Goal: Information Seeking & Learning: Learn about a topic

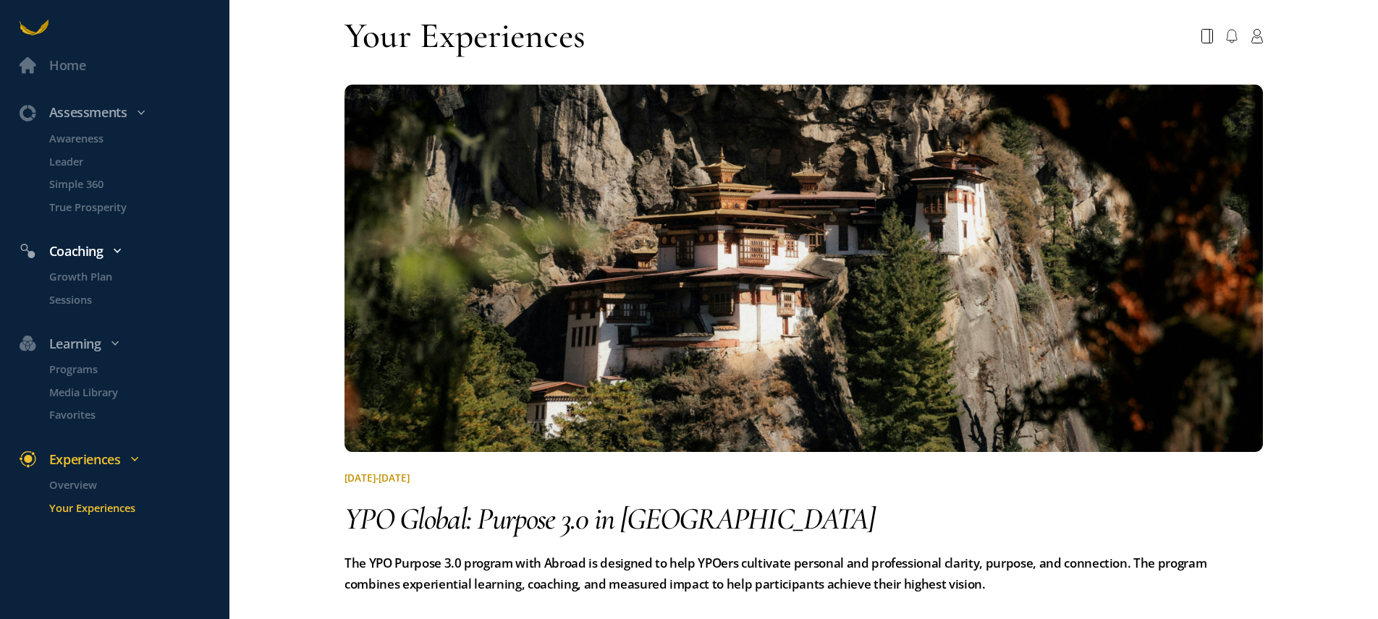
click at [122, 256] on div "Coaching" at bounding box center [123, 251] width 227 height 21
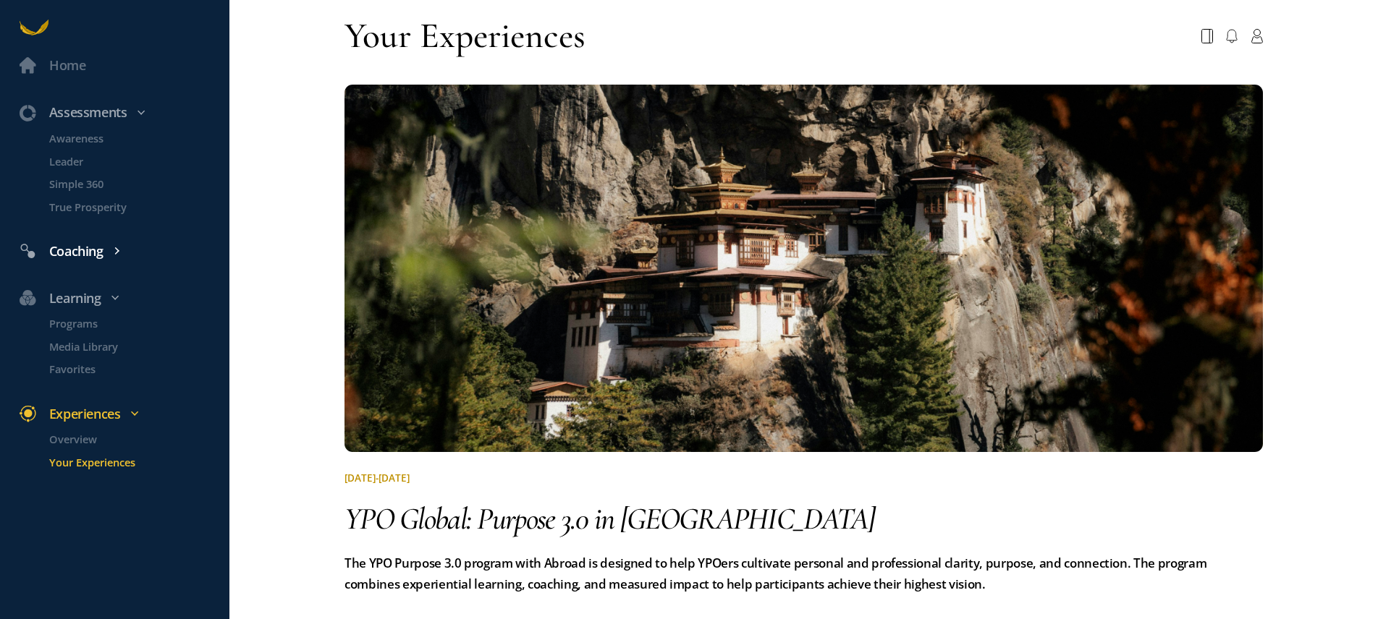
click at [122, 256] on div "Coaching" at bounding box center [123, 251] width 227 height 21
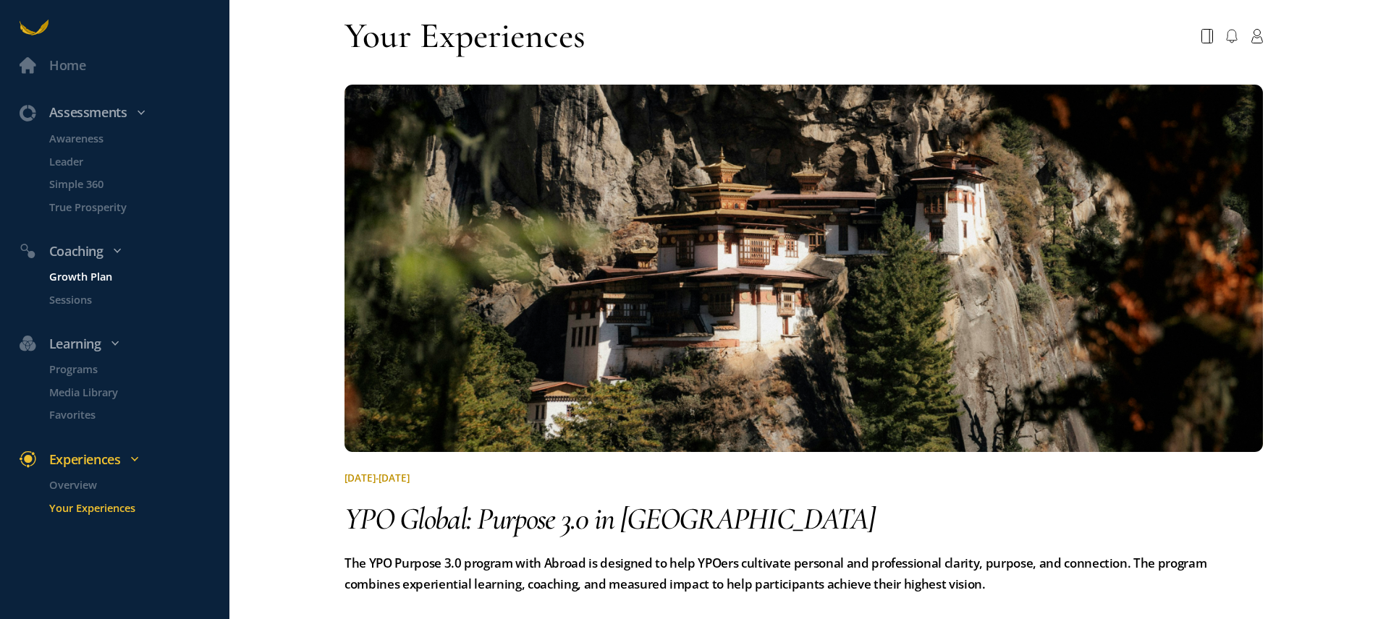
click at [91, 273] on p "Growth Plan" at bounding box center [137, 276] width 177 height 17
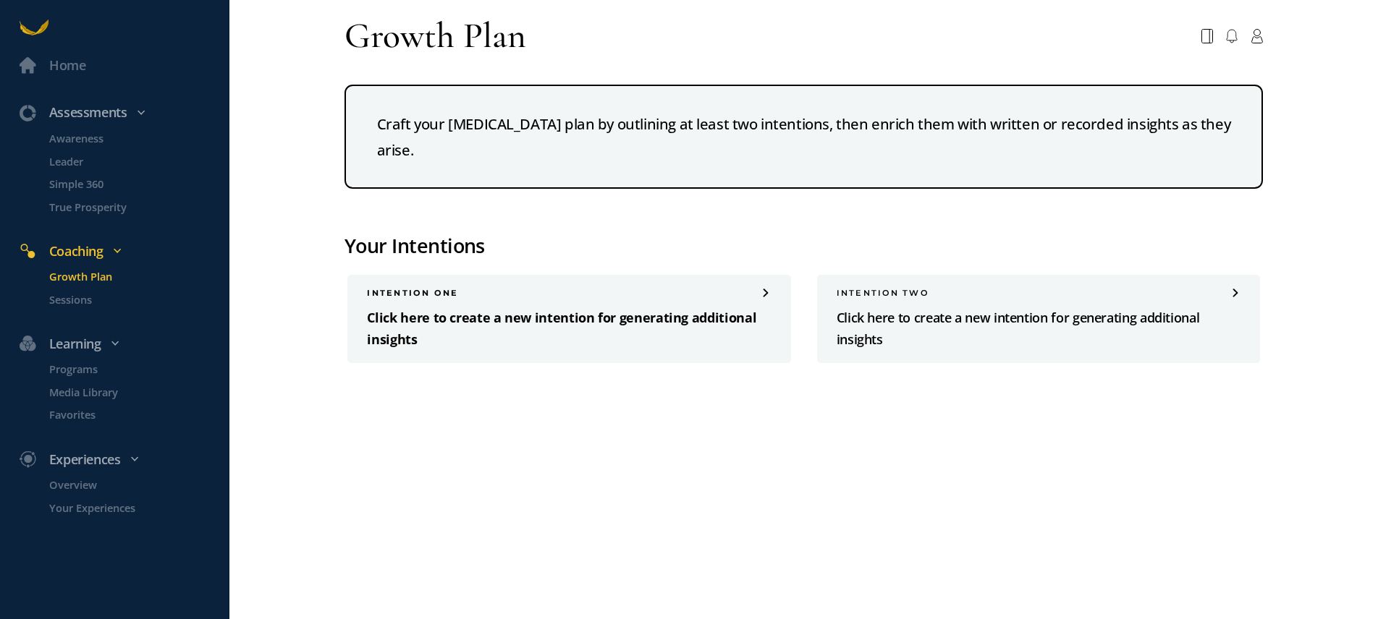
click at [661, 321] on p "Click here to create a new intention for generating additional insights" at bounding box center [569, 329] width 404 height 43
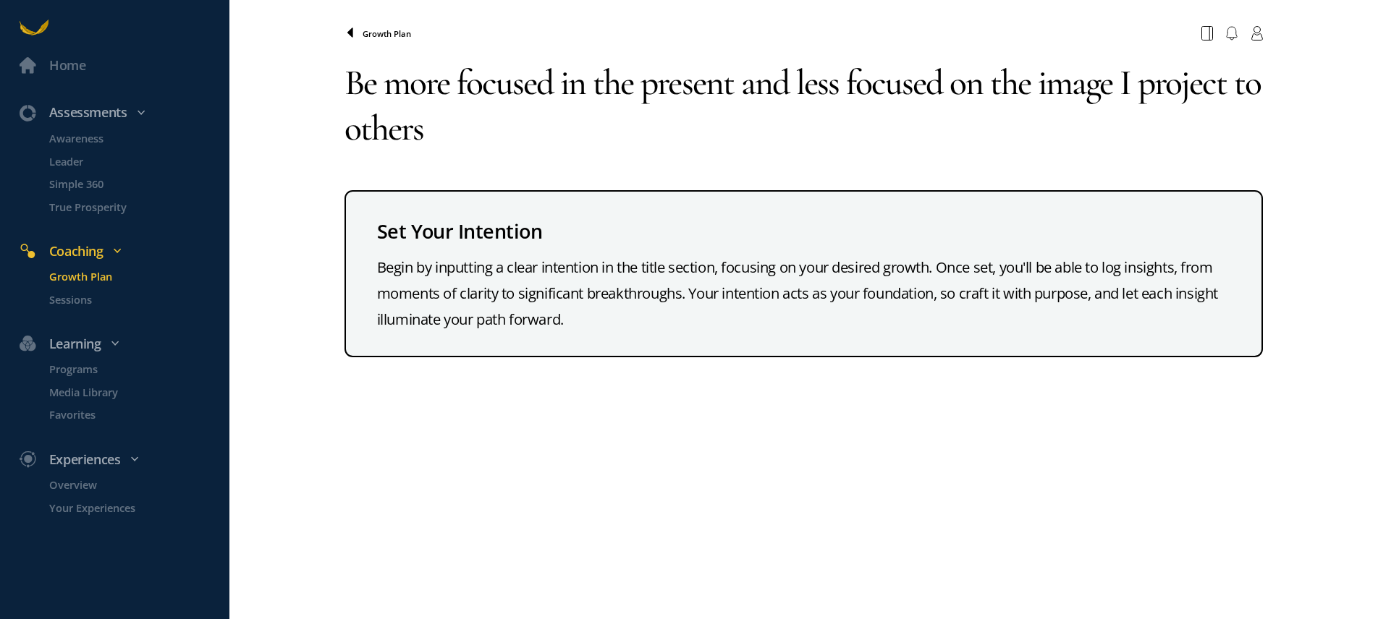
type textarea "Be more focused in the present and less focused on the image I project to others"
click at [349, 33] on icon at bounding box center [350, 31] width 6 height 9
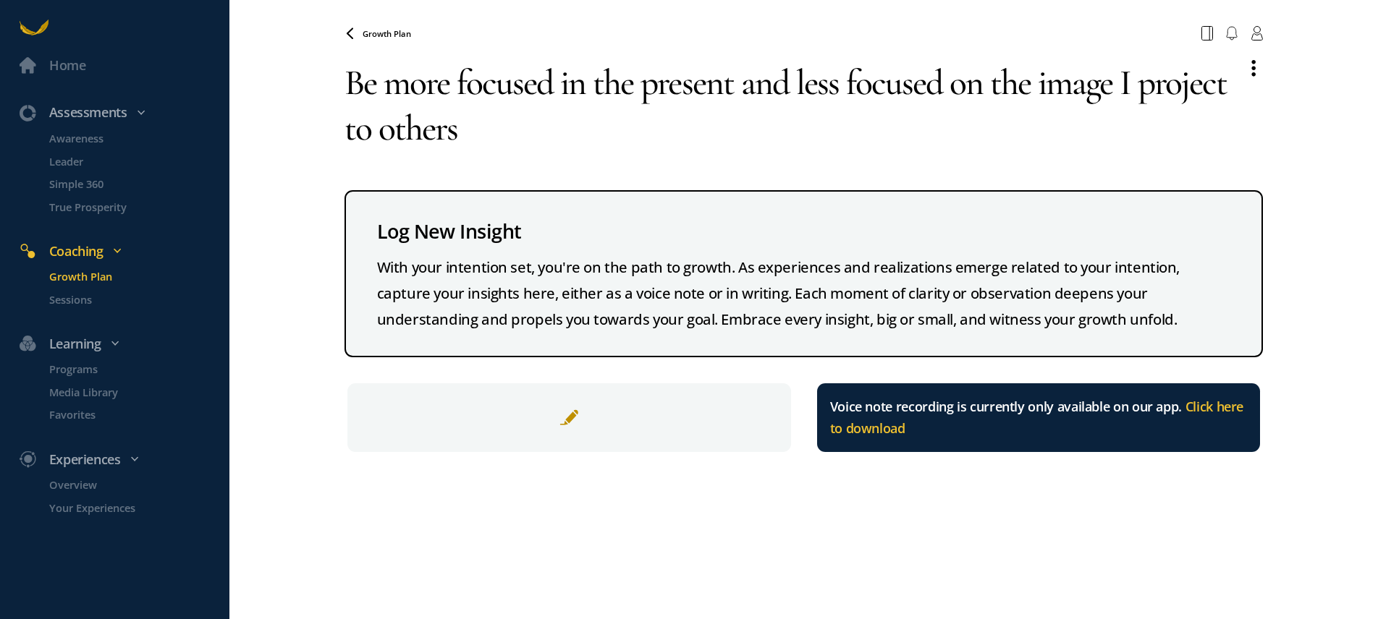
click at [101, 274] on p "Growth Plan" at bounding box center [137, 276] width 177 height 17
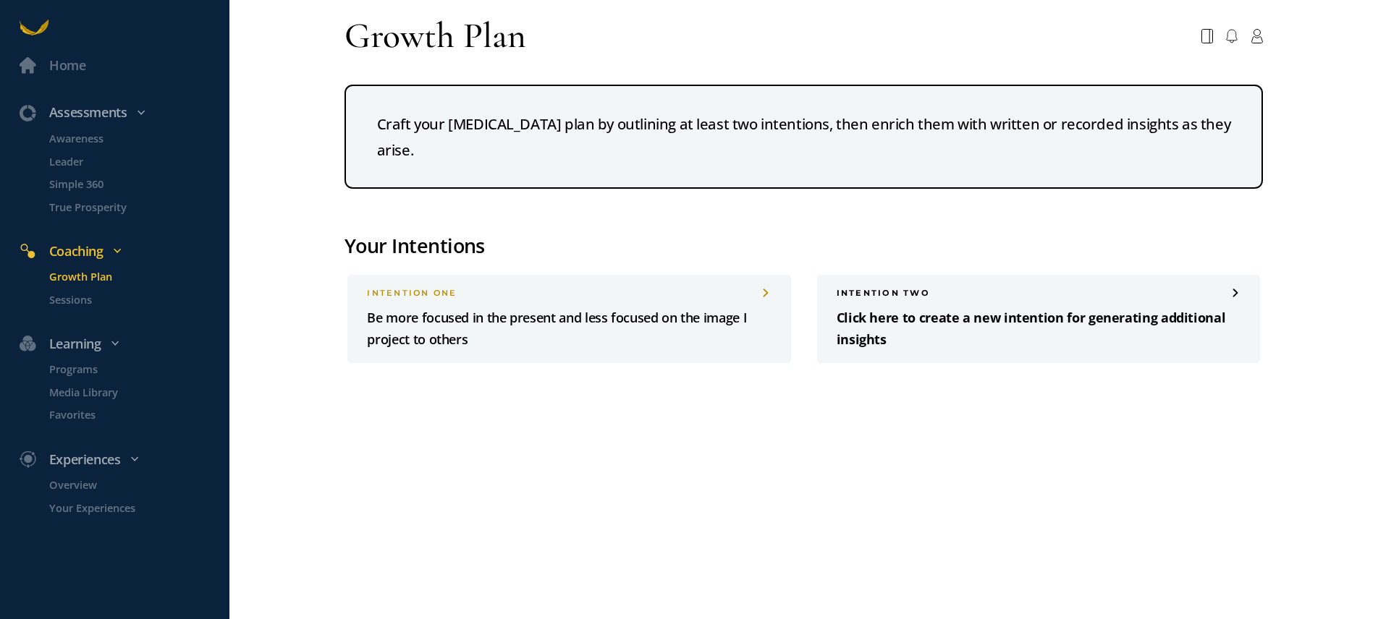
click at [897, 316] on p "Click here to create a new intention for generating additional insights" at bounding box center [1039, 329] width 404 height 43
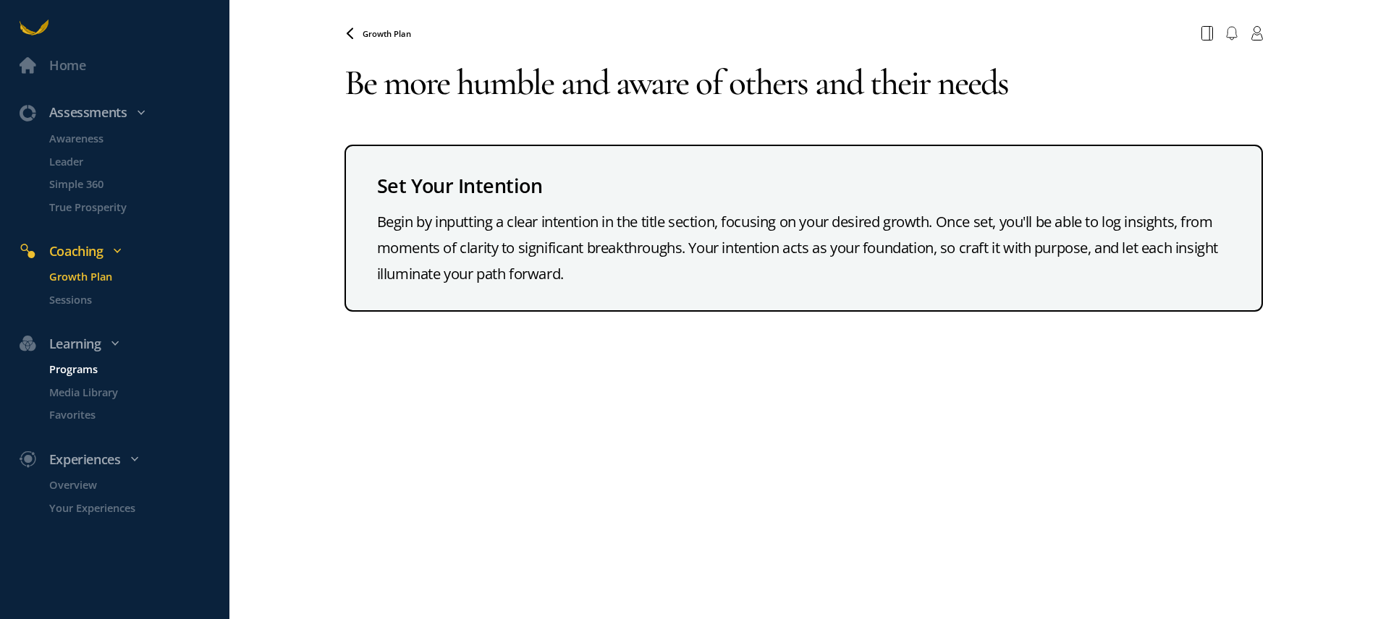
type textarea "Be more humble and aware of others and their needs"
click at [88, 371] on p "Programs" at bounding box center [137, 369] width 177 height 17
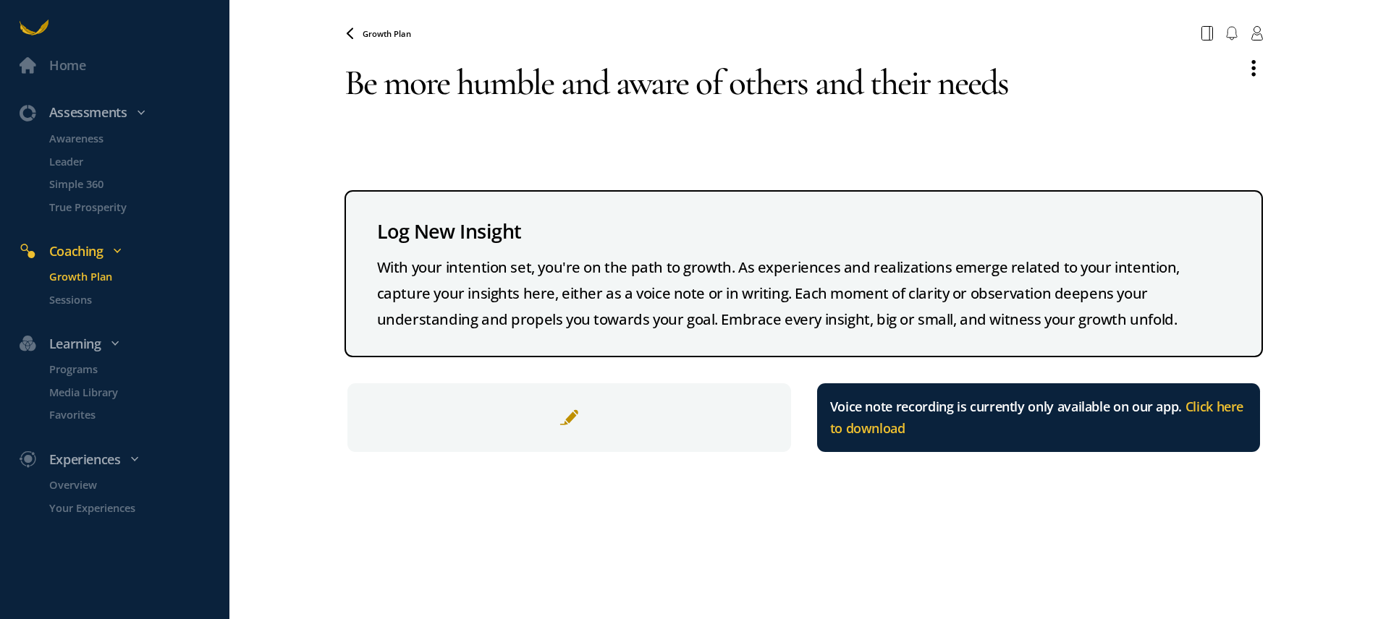
click at [350, 26] on div "Growth Plan" at bounding box center [803, 33] width 938 height 27
click at [350, 31] on icon at bounding box center [350, 31] width 6 height 9
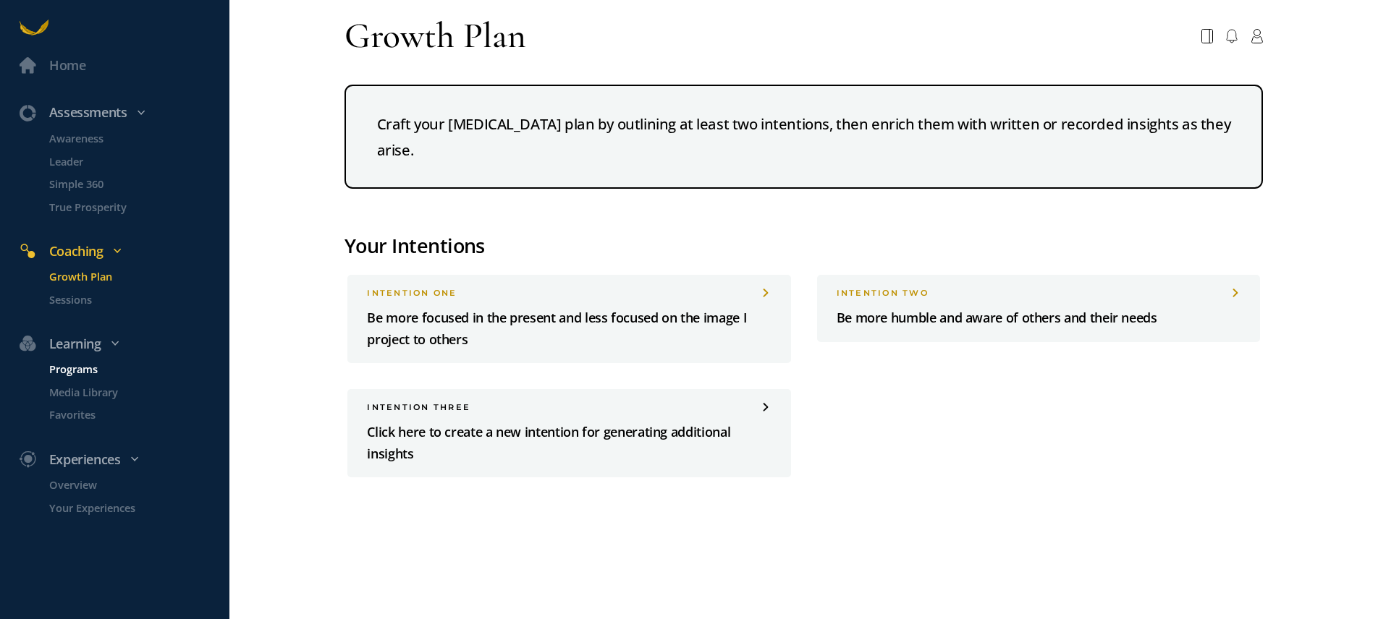
click at [87, 365] on p "Programs" at bounding box center [137, 369] width 177 height 17
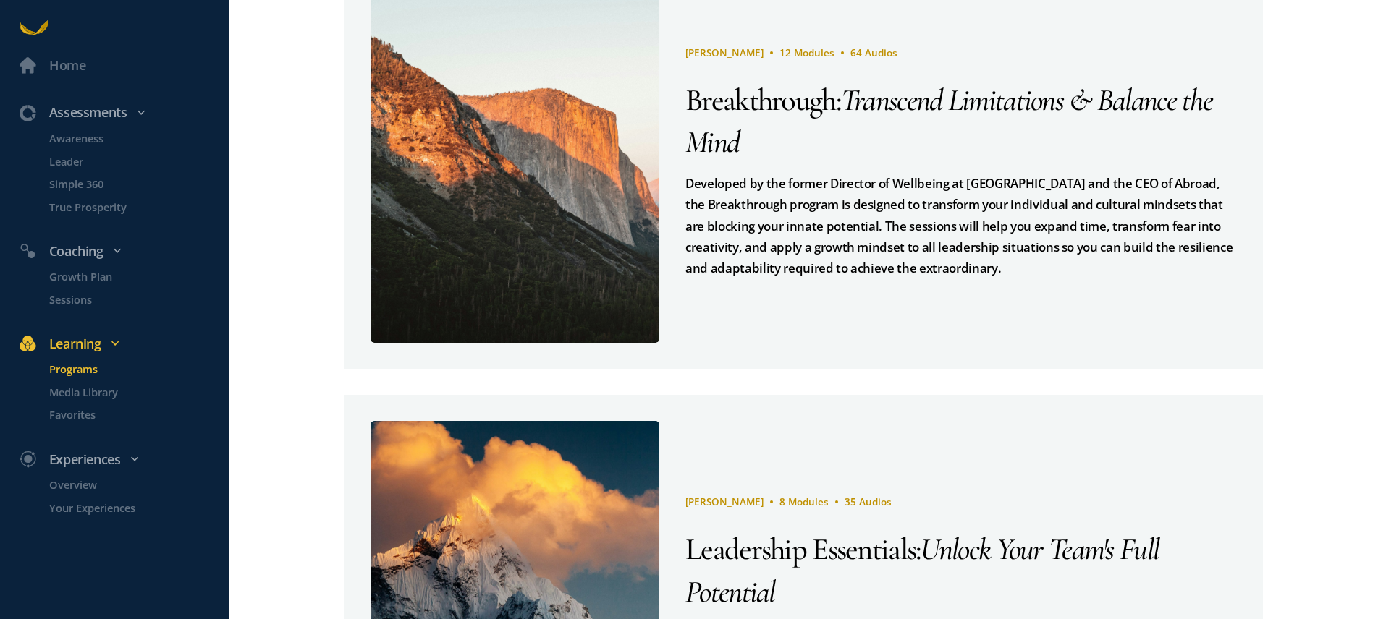
scroll to position [123, 0]
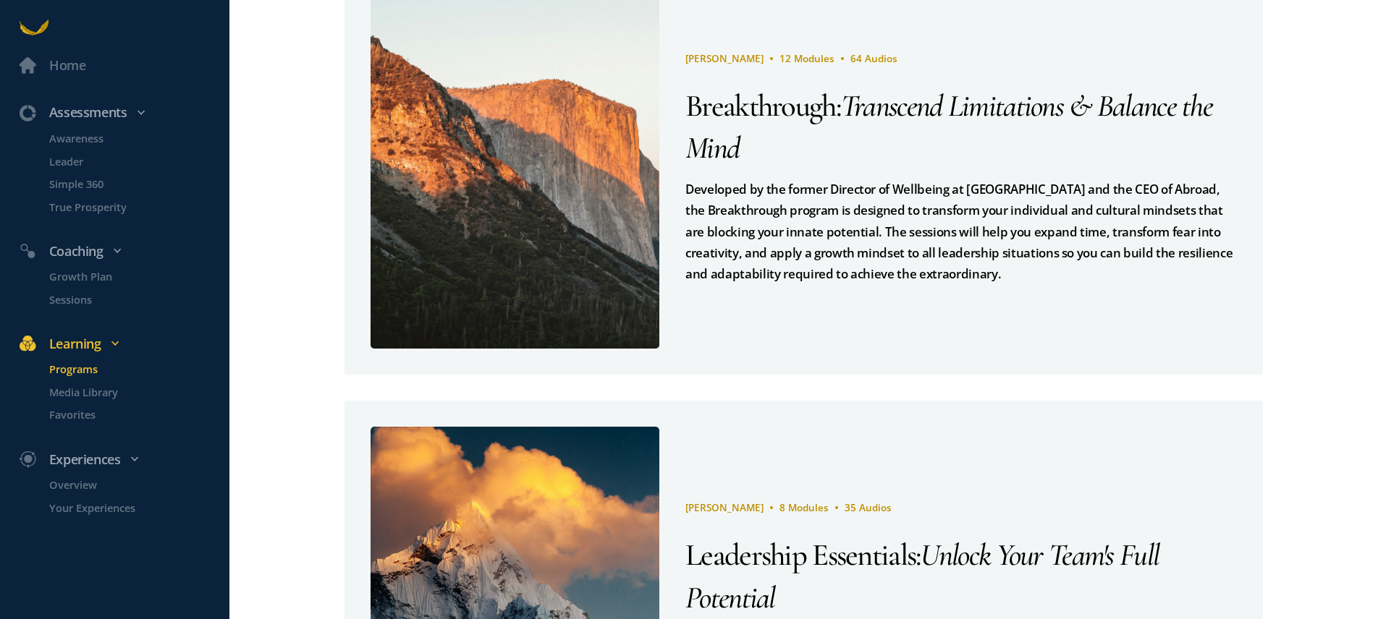
click at [698, 105] on span "Breakthrough" at bounding box center [760, 106] width 150 height 38
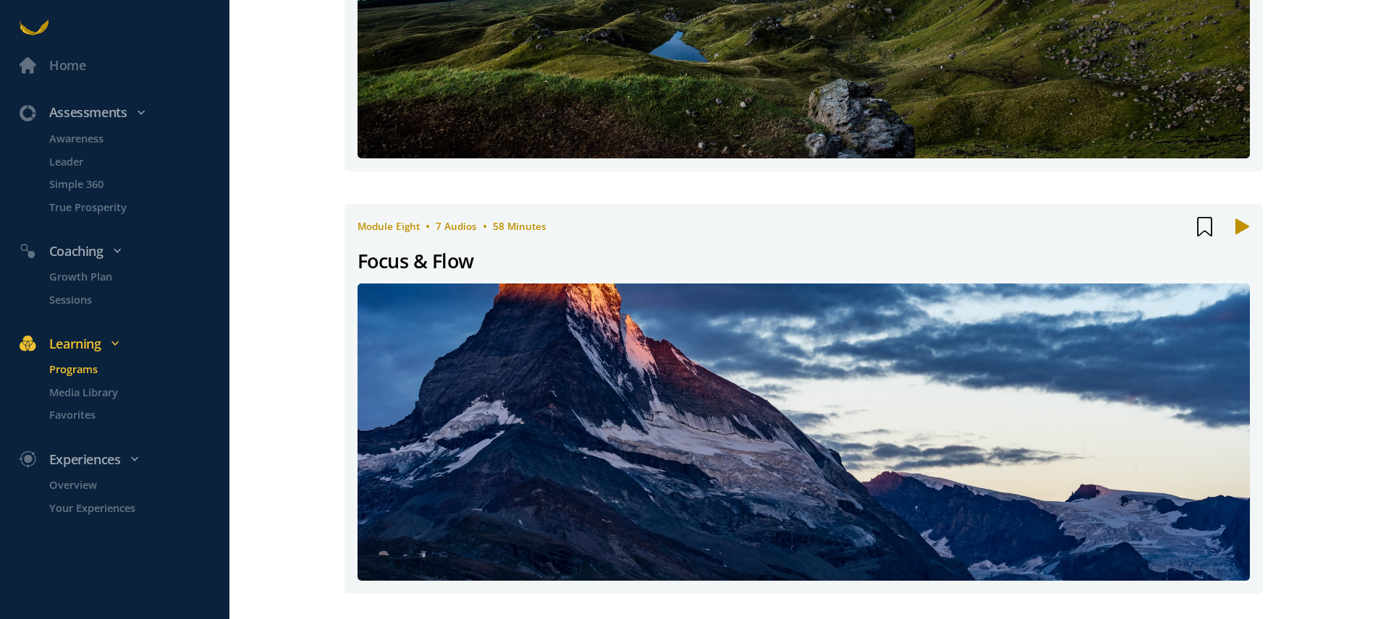
scroll to position [2833, 0]
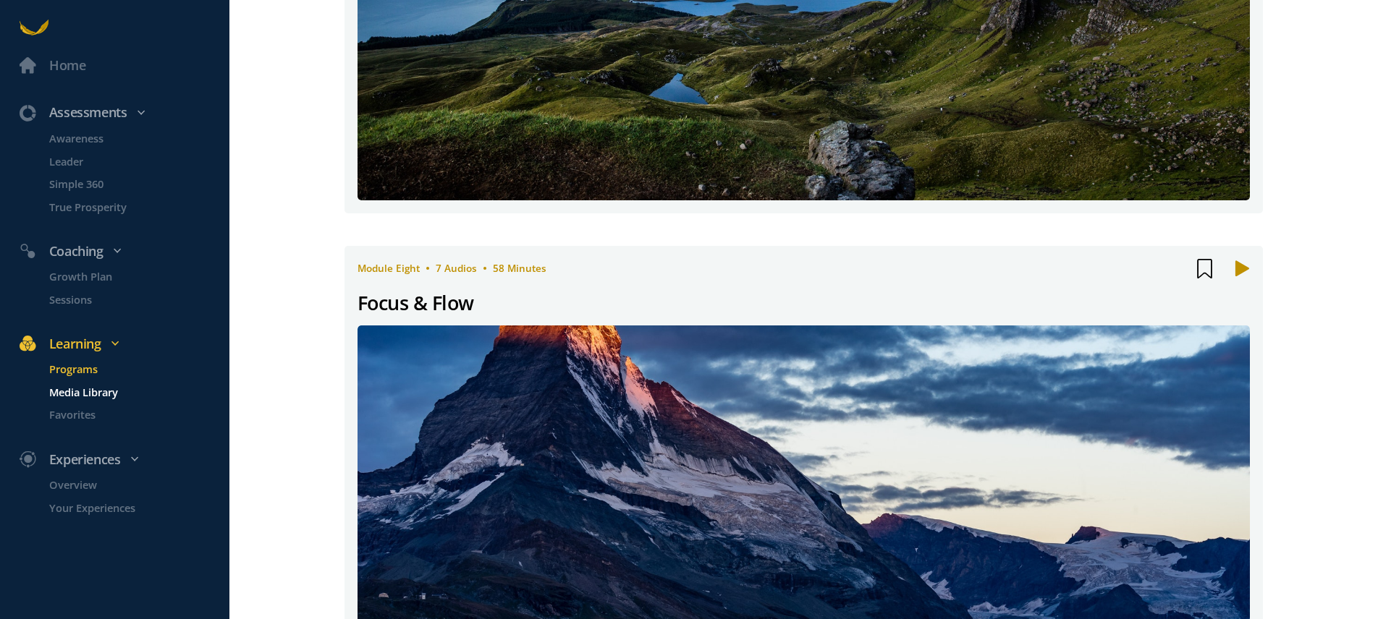
click at [104, 390] on p "Media Library" at bounding box center [137, 392] width 177 height 17
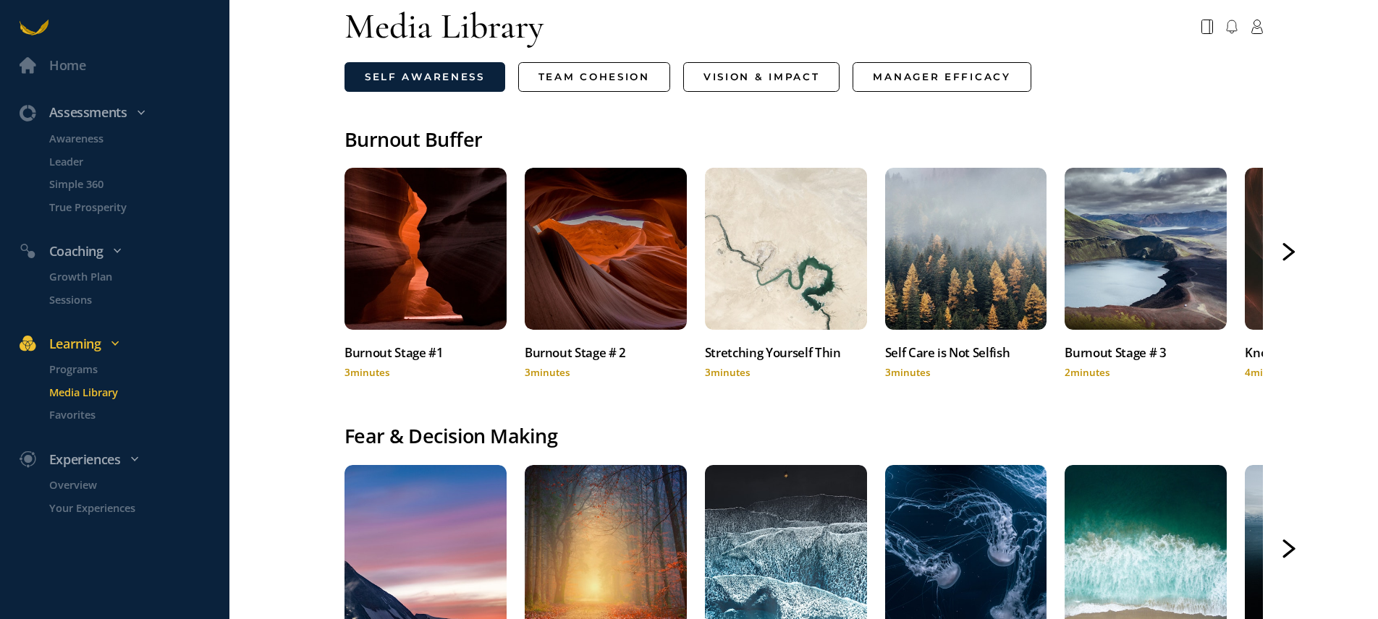
scroll to position [14, 0]
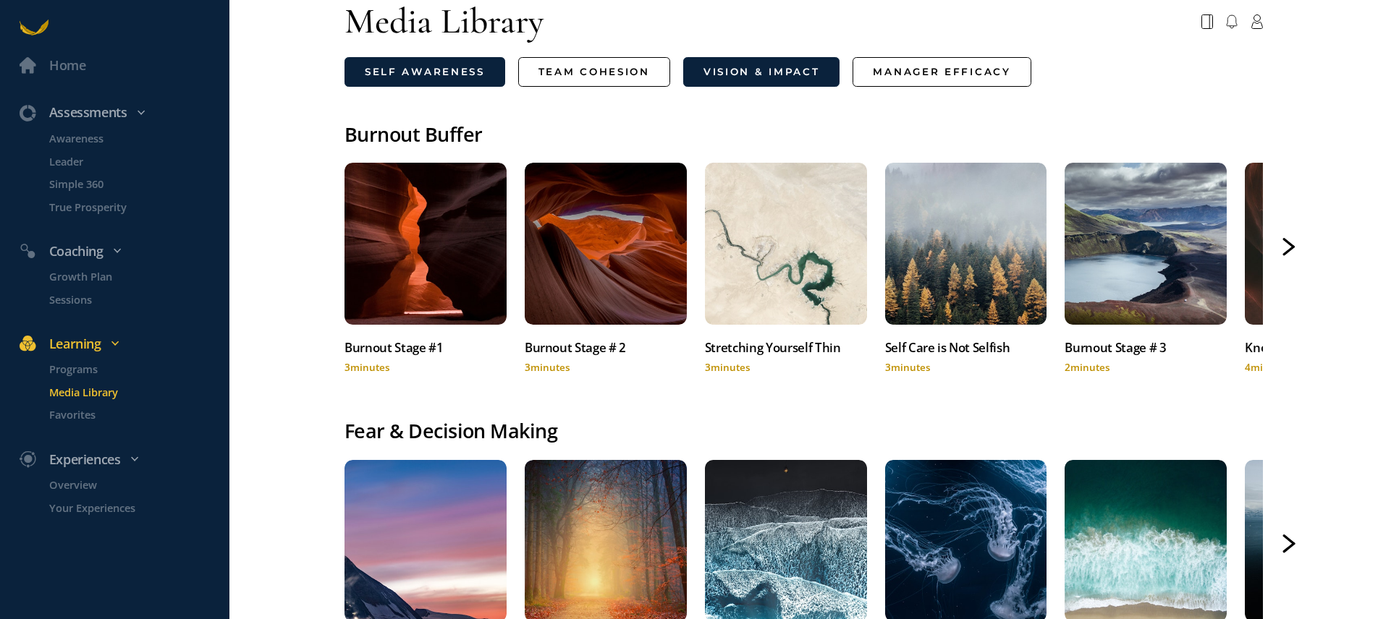
click at [744, 72] on link "Vision & Impact" at bounding box center [761, 72] width 157 height 30
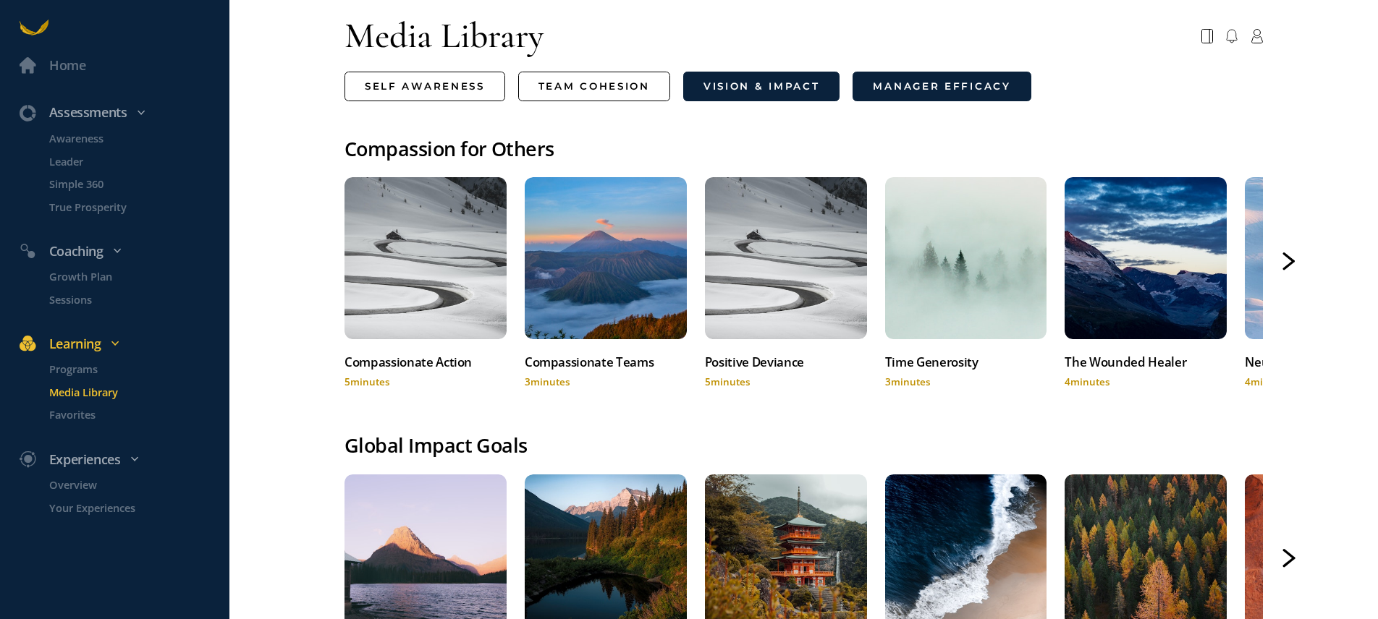
click at [929, 88] on link "Manager Efficacy" at bounding box center [941, 87] width 178 height 30
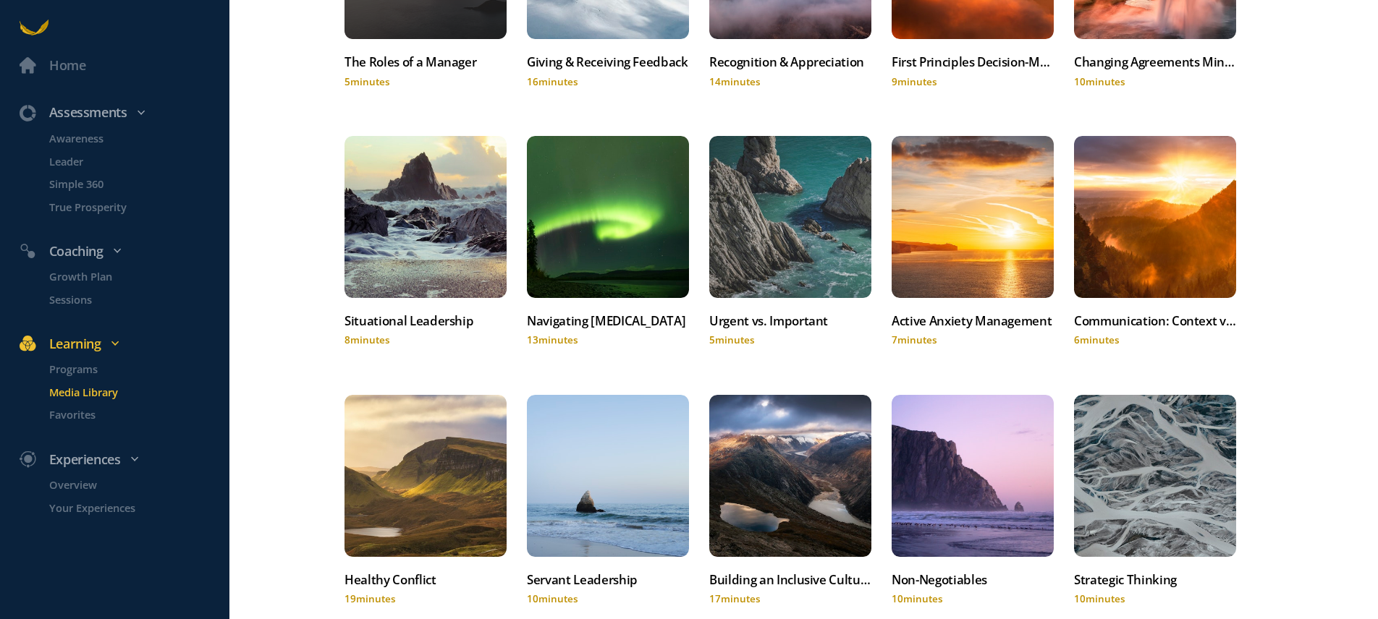
scroll to position [425, 0]
